Goal: Task Accomplishment & Management: Use online tool/utility

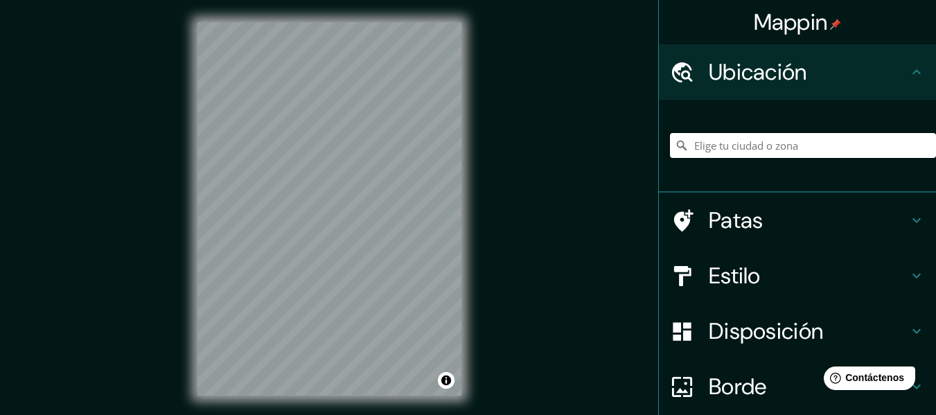
click at [792, 150] on input "Elige tu ciudad o zona" at bounding box center [803, 145] width 266 height 25
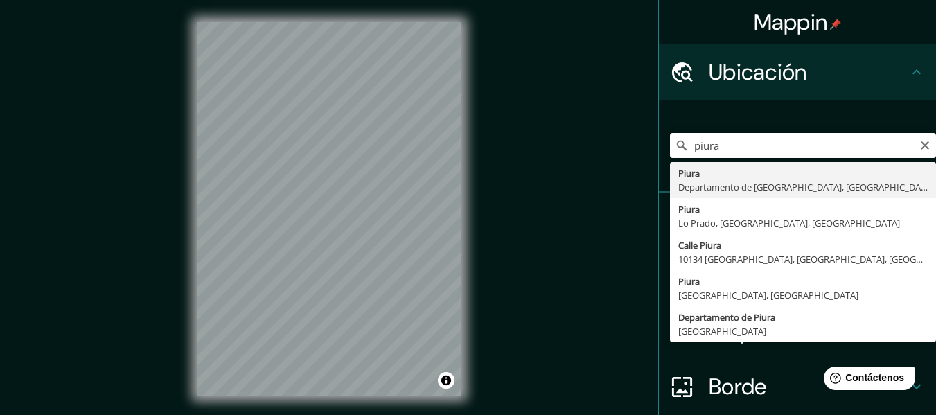
type input "Piura, Departamento de Piura, Perú"
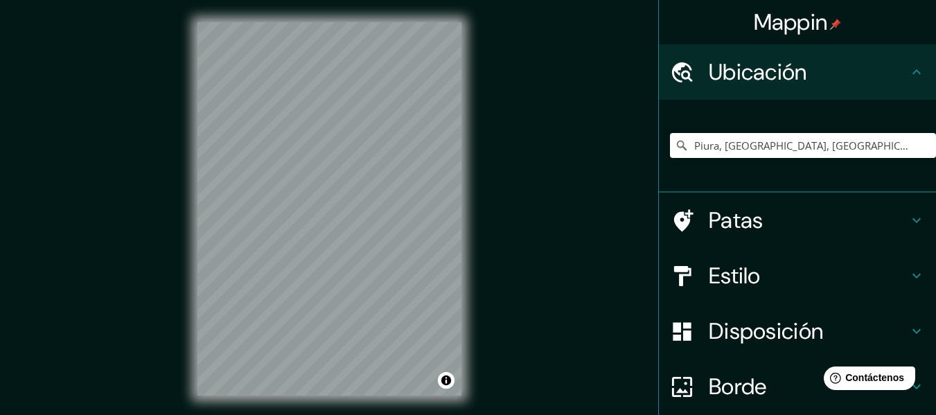
click at [360, 404] on div "© Mapbox © OpenStreetMap Mejora este mapa" at bounding box center [329, 209] width 308 height 418
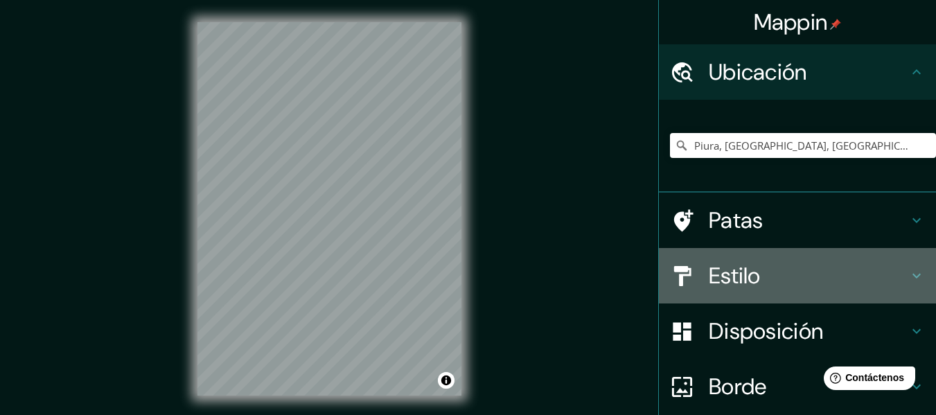
click at [804, 285] on h4 "Estilo" at bounding box center [807, 276] width 199 height 28
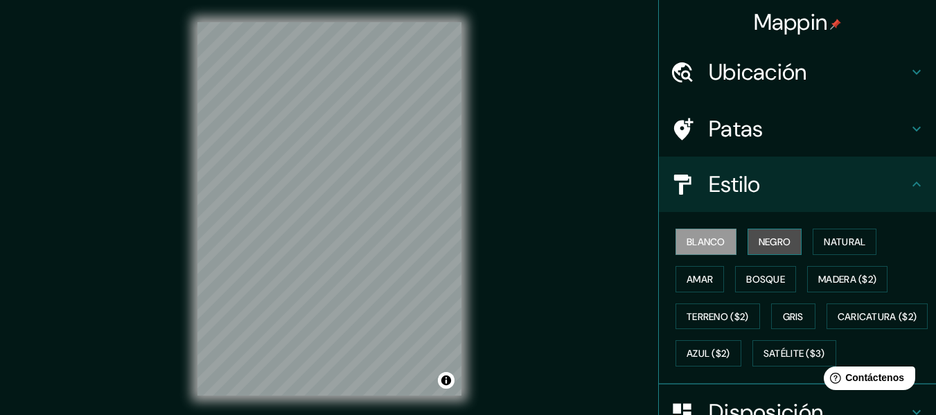
click at [759, 243] on font "Negro" at bounding box center [774, 241] width 33 height 12
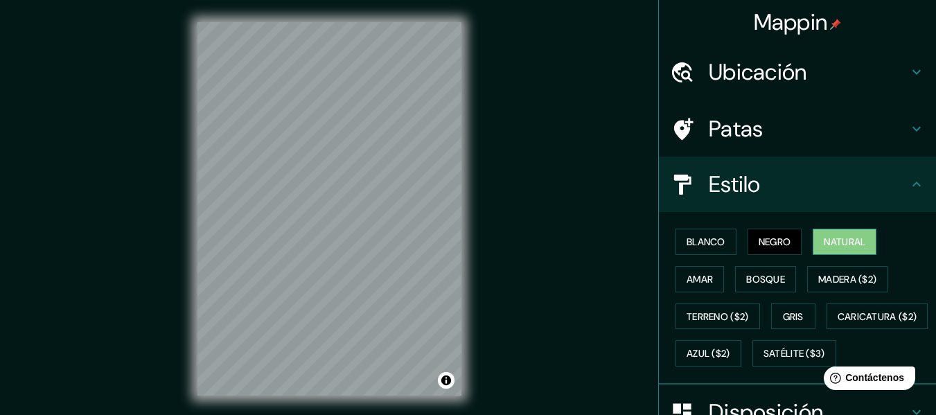
click at [841, 242] on font "Natural" at bounding box center [844, 241] width 42 height 12
click at [700, 289] on button "Amar" at bounding box center [699, 279] width 48 height 26
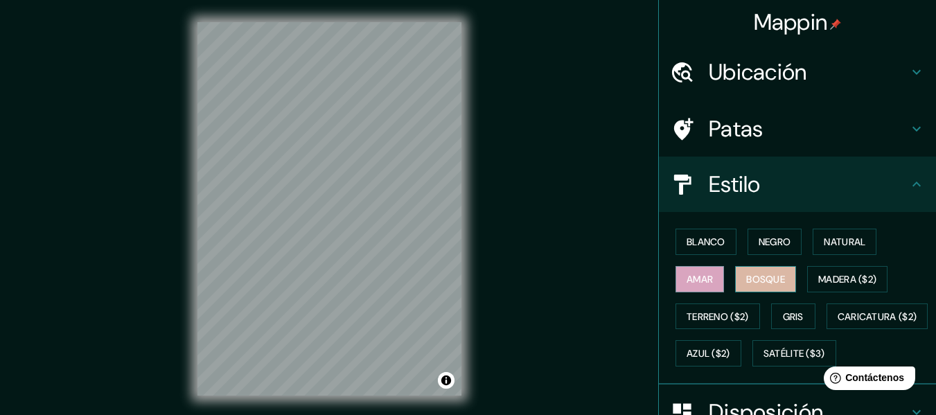
click at [751, 266] on button "Bosque" at bounding box center [765, 279] width 61 height 26
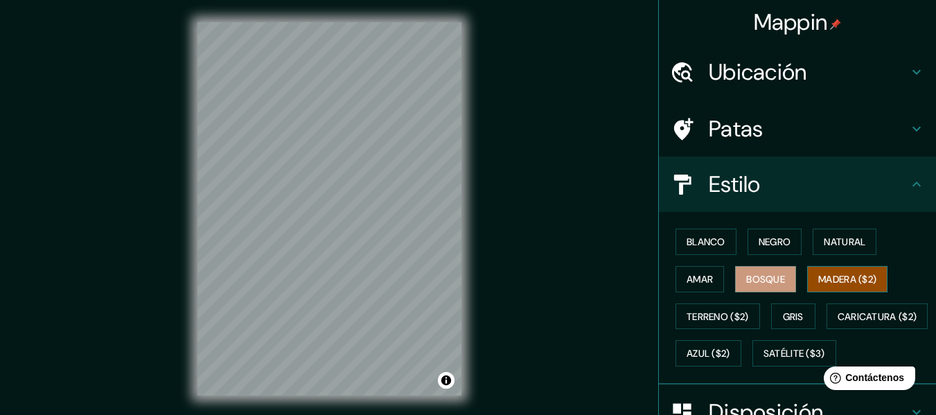
click at [834, 271] on font "Madera ($2)" at bounding box center [847, 279] width 58 height 18
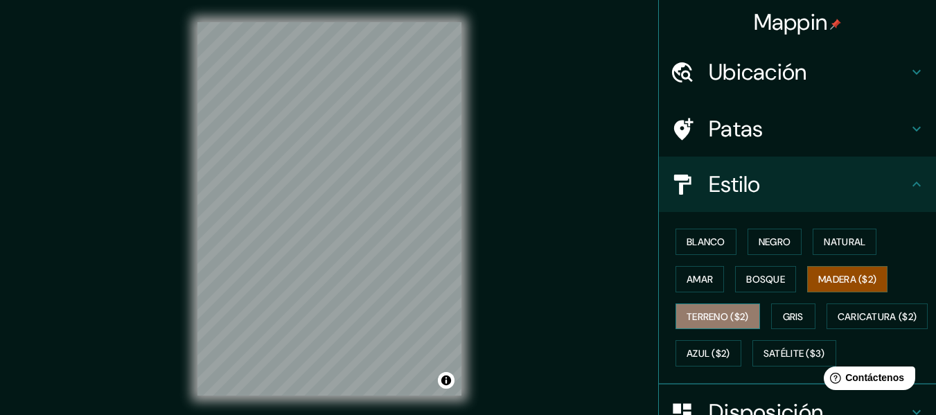
click at [709, 323] on font "Terreno ($2)" at bounding box center [717, 316] width 62 height 18
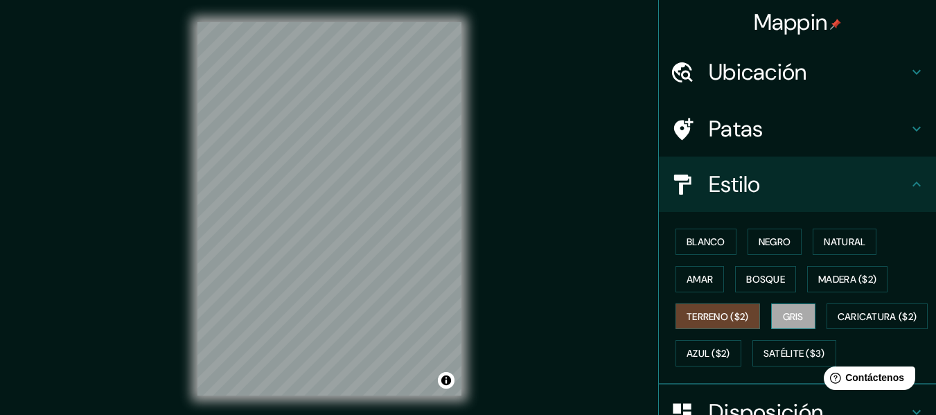
click at [785, 311] on font "Gris" at bounding box center [793, 316] width 21 height 12
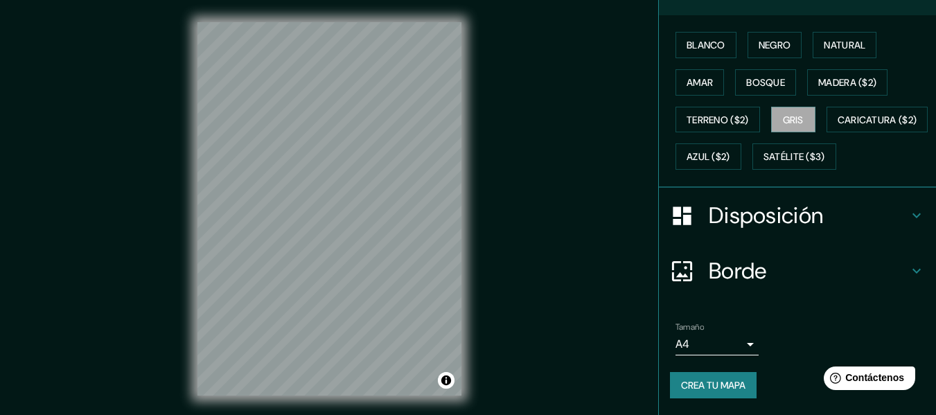
scroll to position [233, 0]
click at [810, 222] on font "Disposición" at bounding box center [765, 215] width 114 height 29
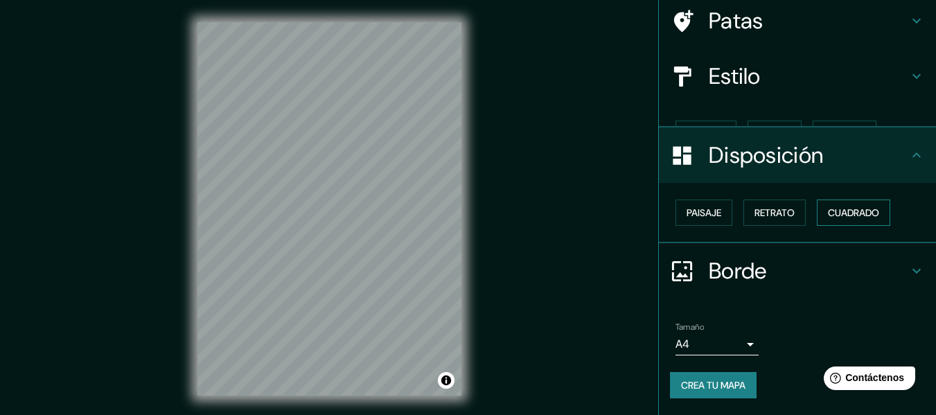
scroll to position [84, 0]
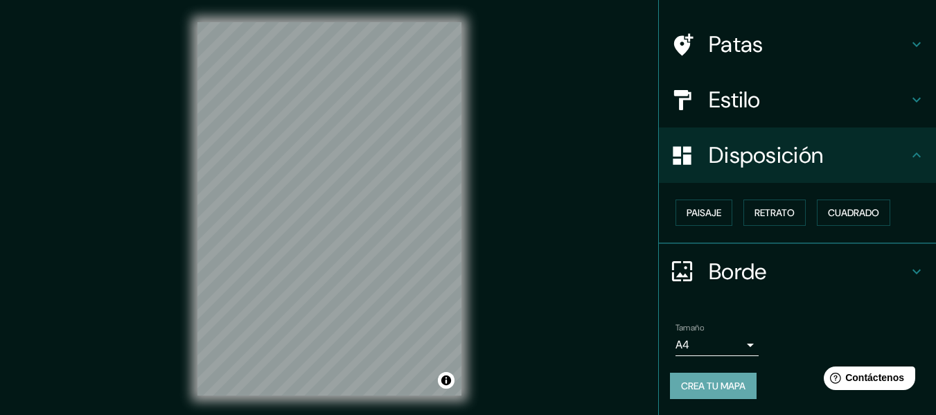
click at [722, 384] on font "Crea tu mapa" at bounding box center [713, 386] width 64 height 12
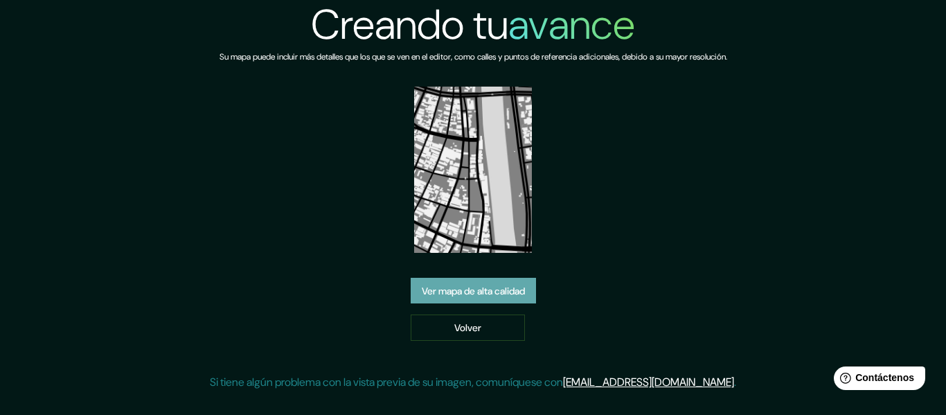
click at [515, 297] on font "Ver mapa de alta calidad" at bounding box center [473, 291] width 103 height 18
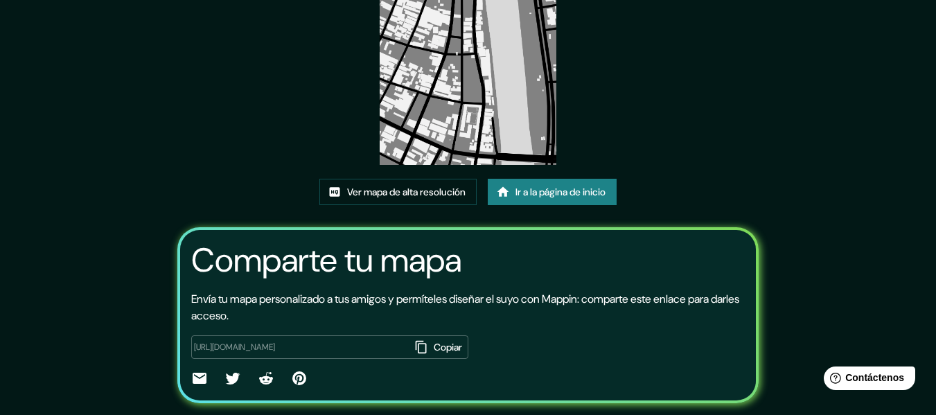
scroll to position [182, 0]
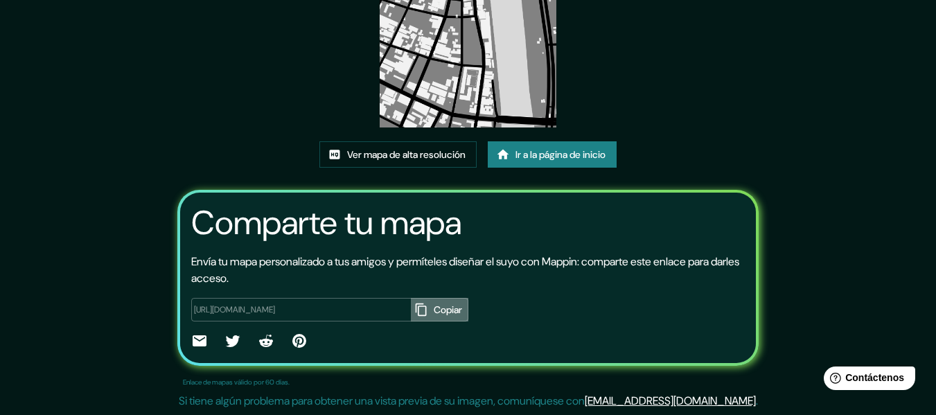
click at [434, 309] on font "Copiar" at bounding box center [448, 309] width 28 height 12
click at [420, 157] on font "Ver mapa de alta resolución" at bounding box center [406, 155] width 118 height 12
